Goal: Navigation & Orientation: Go to known website

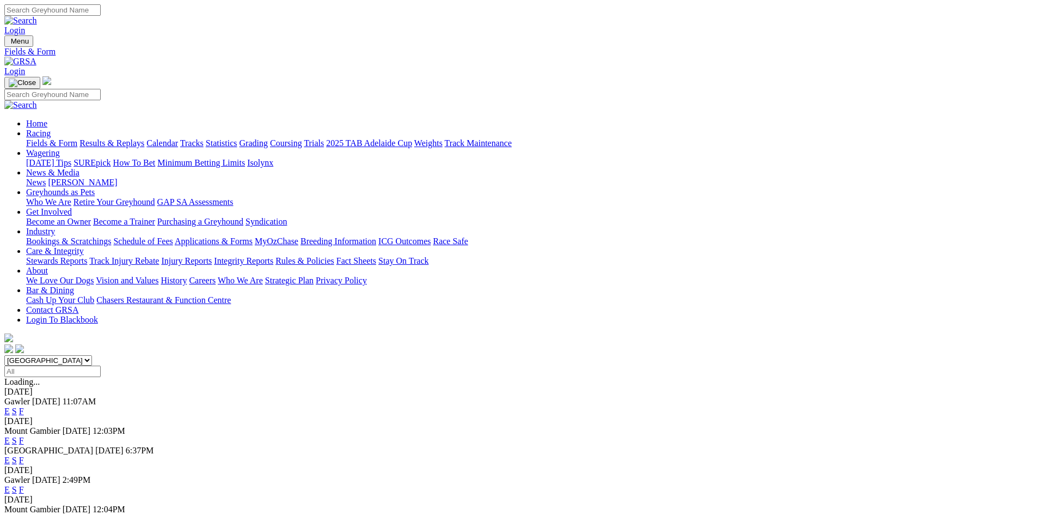
click at [36, 57] on img at bounding box center [20, 62] width 32 height 10
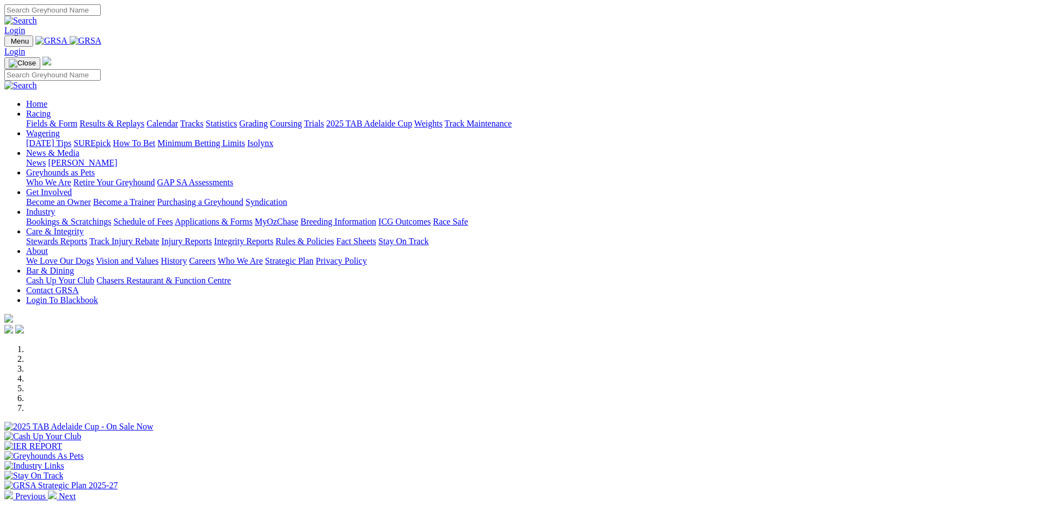
click at [102, 42] on img at bounding box center [86, 41] width 32 height 10
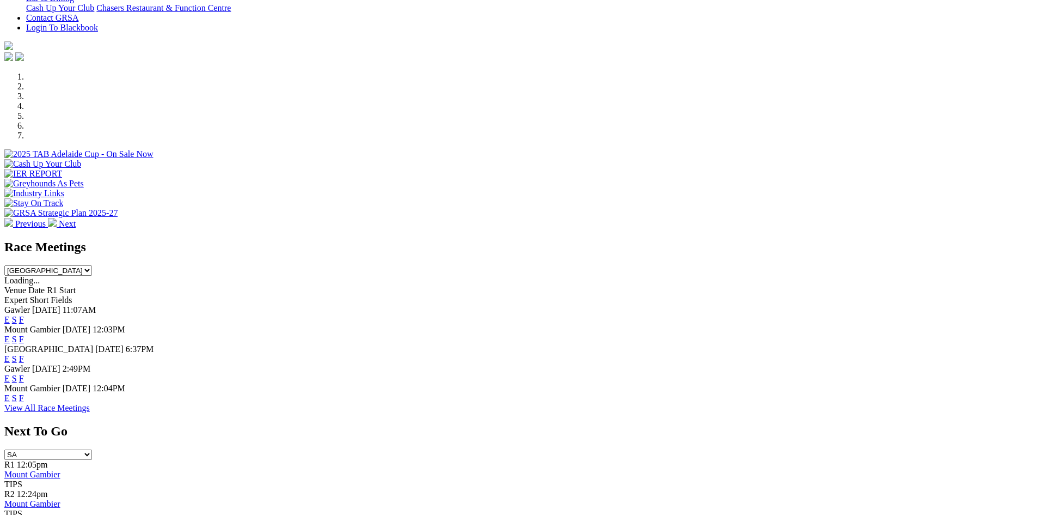
scroll to position [272, 0]
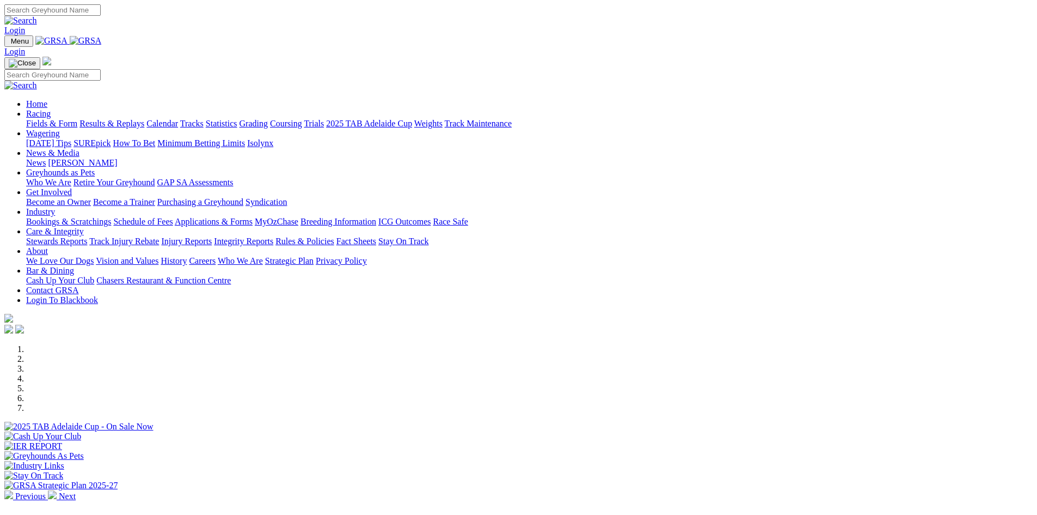
scroll to position [272, 0]
